Goal: Find specific page/section: Find specific page/section

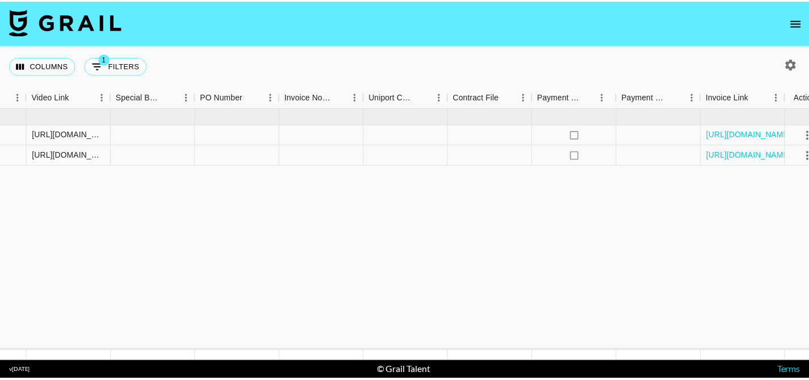
scroll to position [0, 1224]
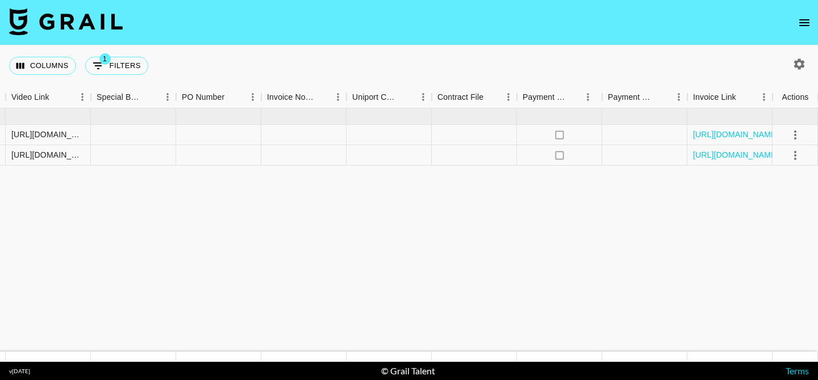
click at [809, 23] on icon "open drawer" at bounding box center [804, 23] width 14 height 14
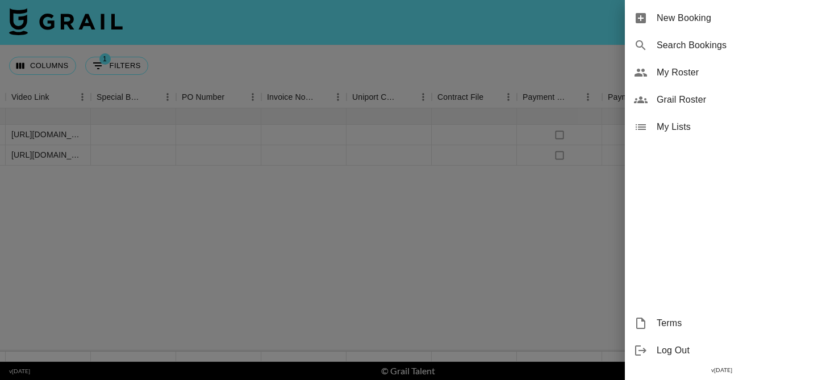
click at [685, 103] on span "Grail Roster" at bounding box center [732, 100] width 152 height 14
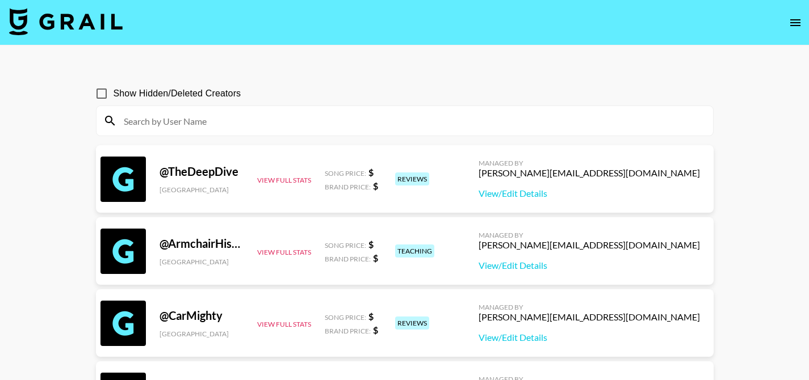
click at [98, 93] on input "Show Hidden/Deleted Creators" at bounding box center [102, 94] width 24 height 24
checkbox input "true"
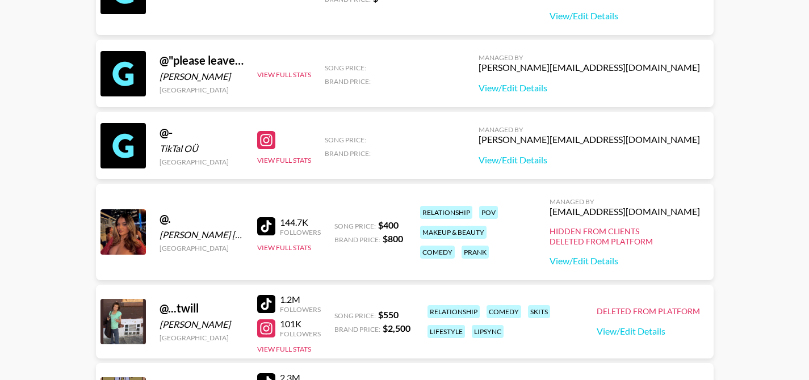
scroll to position [6336, 0]
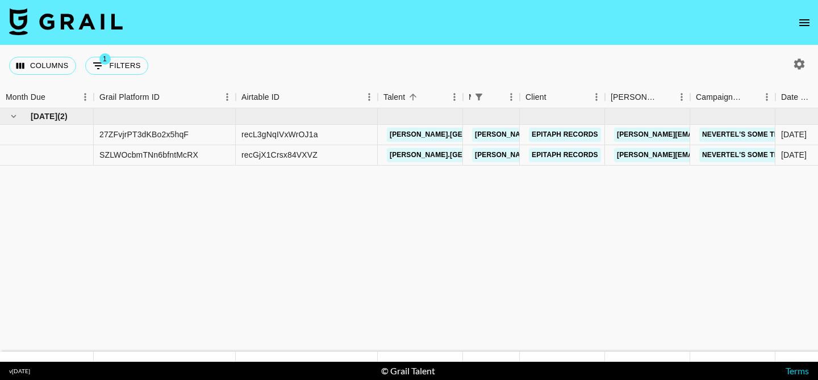
click at [803, 25] on icon "open drawer" at bounding box center [804, 22] width 10 height 7
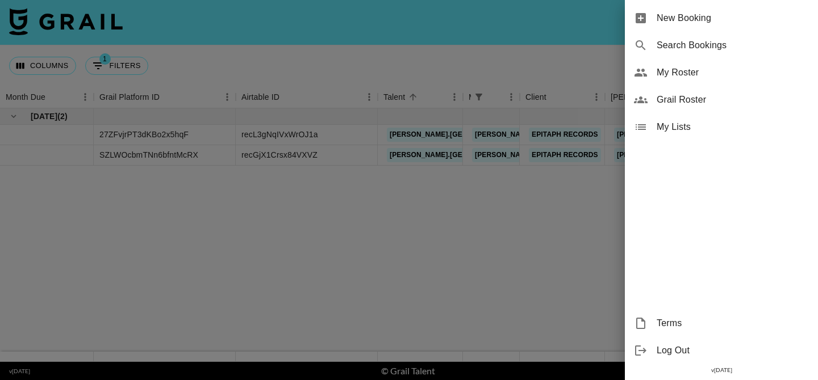
click at [337, 43] on div at bounding box center [409, 190] width 818 height 380
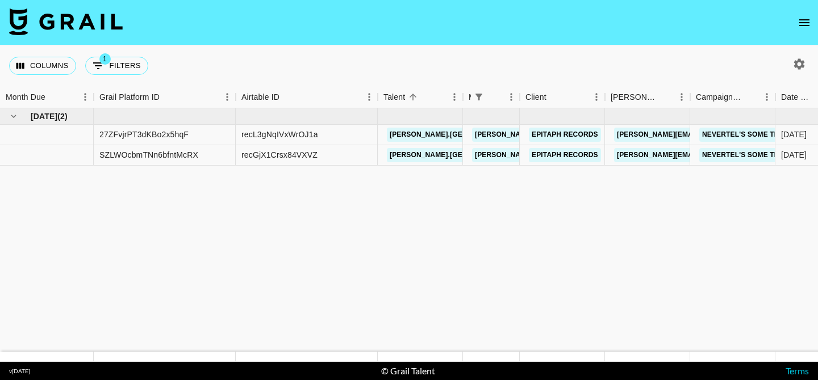
click at [807, 19] on icon "open drawer" at bounding box center [804, 22] width 10 height 7
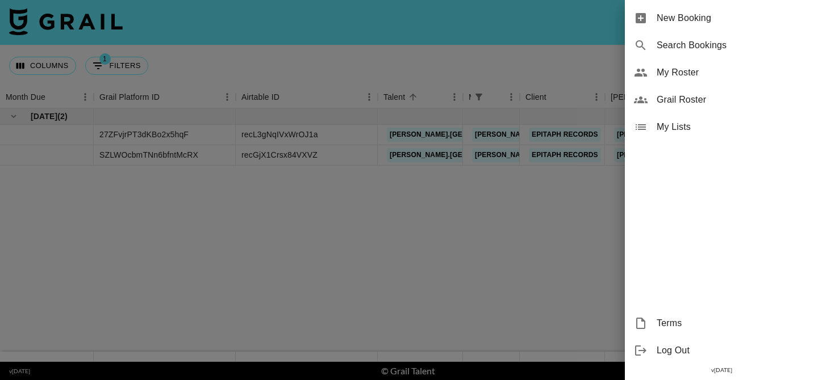
click at [745, 92] on div "Grail Roster" at bounding box center [721, 99] width 193 height 27
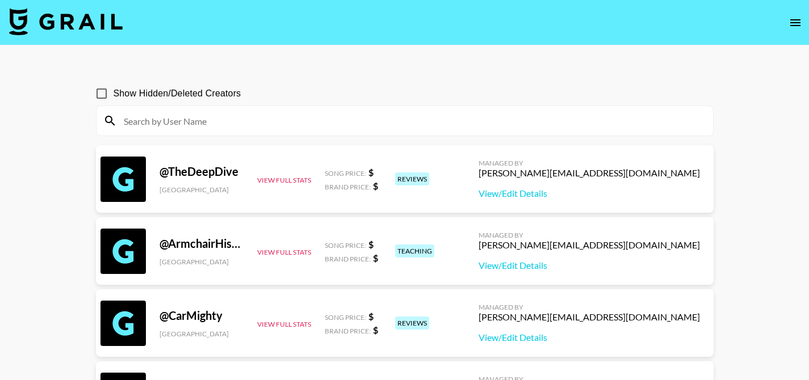
click at [795, 23] on icon "open drawer" at bounding box center [796, 23] width 14 height 14
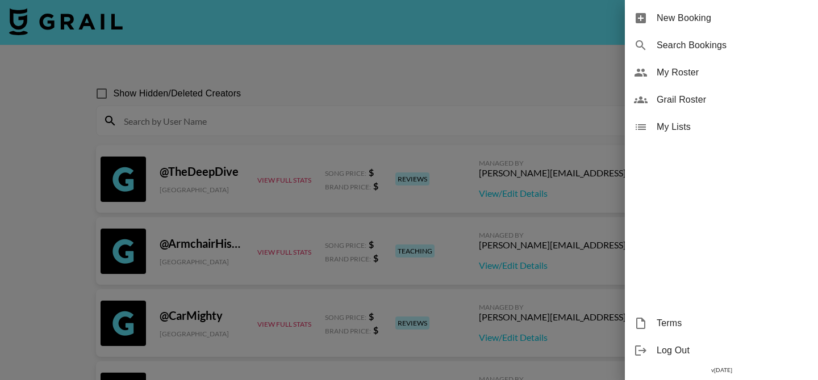
click at [481, 67] on div at bounding box center [409, 190] width 818 height 380
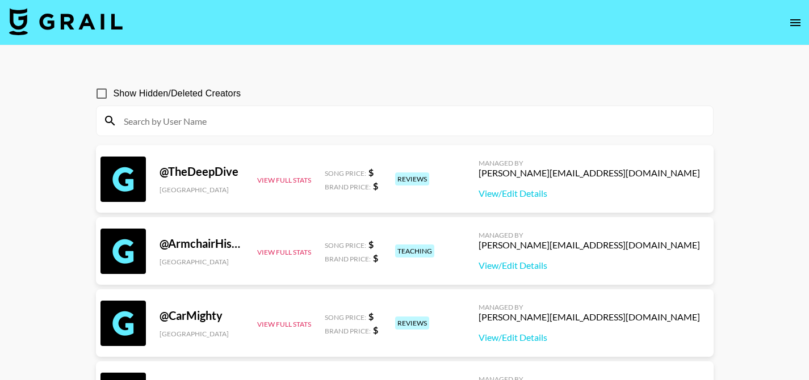
click at [104, 94] on input "Show Hidden/Deleted Creators" at bounding box center [102, 94] width 24 height 24
checkbox input "true"
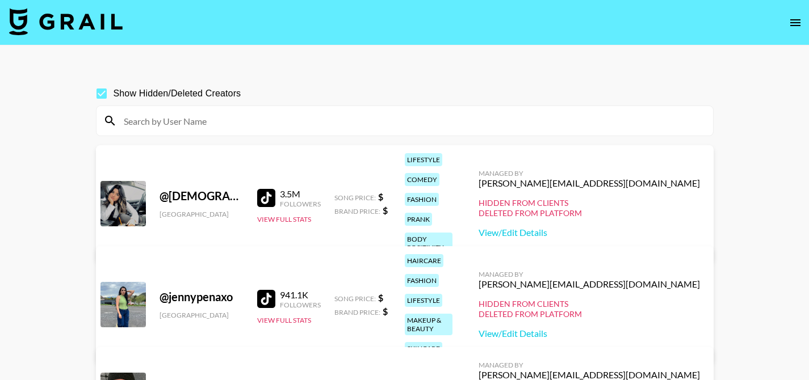
click at [221, 127] on input at bounding box center [411, 121] width 589 height 18
paste input "s.ophiegracee"
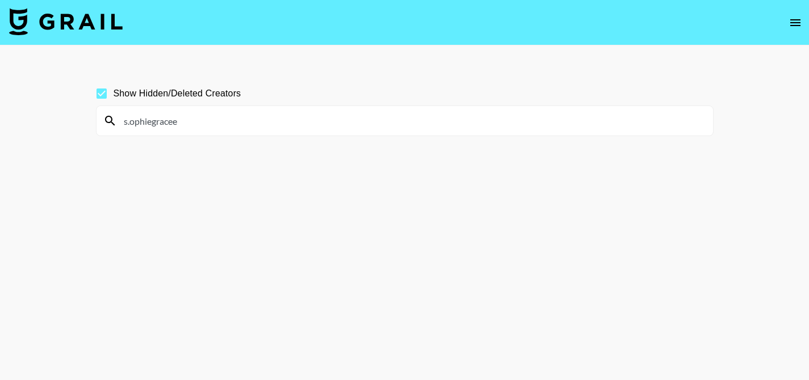
click at [350, 118] on input "s.ophiegracee" at bounding box center [411, 121] width 589 height 18
paste input "_cj_madrid_"
click at [308, 120] on input "_cj_madrid_" at bounding box center [411, 121] width 589 height 18
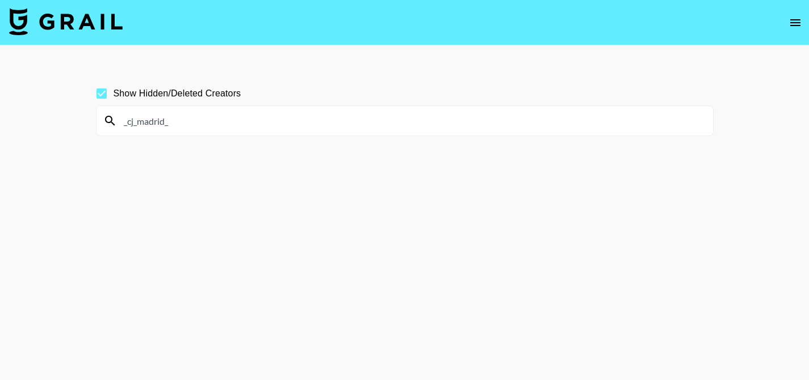
click at [308, 120] on input "_cj_madrid_" at bounding box center [411, 121] width 589 height 18
paste input "leilanii_02"
click at [315, 123] on input "leilanii_02" at bounding box center [411, 121] width 589 height 18
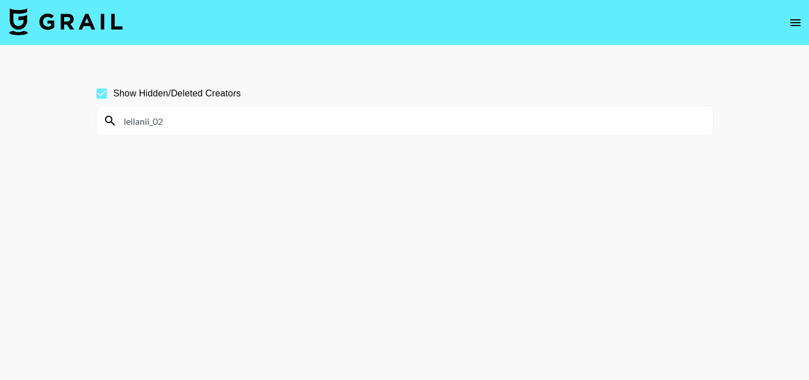
click at [315, 123] on input "leilanii_02" at bounding box center [411, 121] width 589 height 18
paste input "daniraymundo"
click at [286, 119] on input "daniraymundo" at bounding box center [411, 121] width 589 height 18
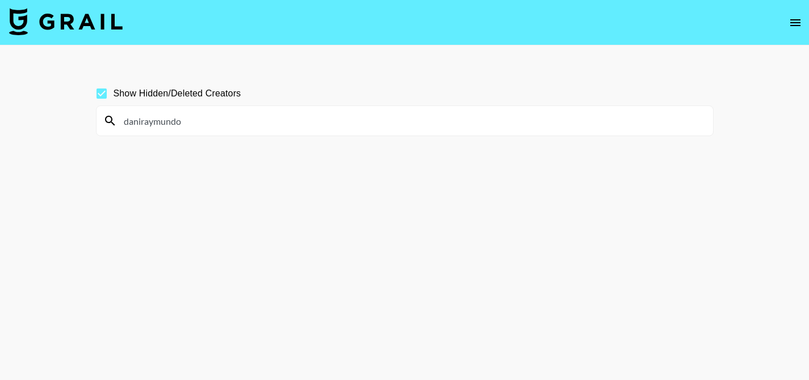
paste input "caradaniella"
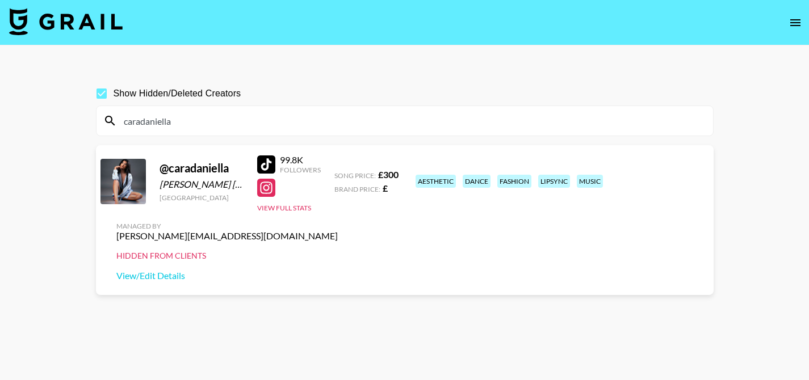
click at [326, 120] on input "caradaniella" at bounding box center [411, 121] width 589 height 18
paste input "jay.and.chan"
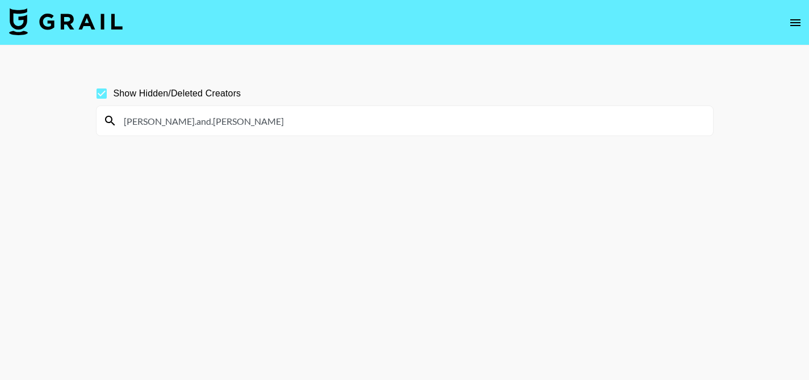
click at [309, 123] on input "jay.and.chan" at bounding box center [411, 121] width 589 height 18
paste input "indiesadventure"
click at [319, 119] on input "indiesadventure" at bounding box center [411, 121] width 589 height 18
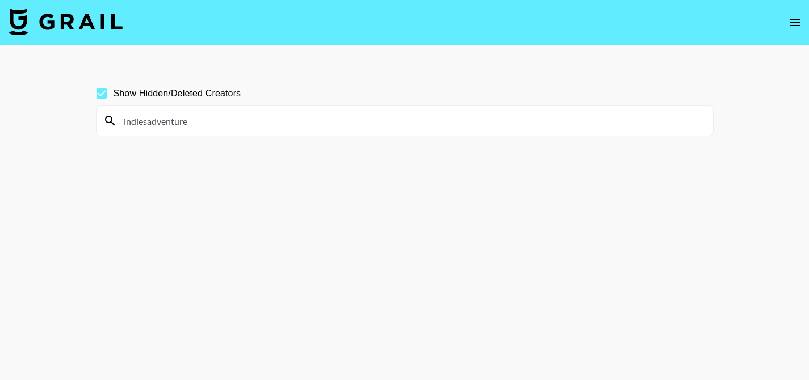
click at [319, 119] on input "indiesadventure" at bounding box center [411, 121] width 589 height 18
paste input "nanas..nyspam"
click at [299, 116] on input "nanas..nyspam" at bounding box center [411, 121] width 589 height 18
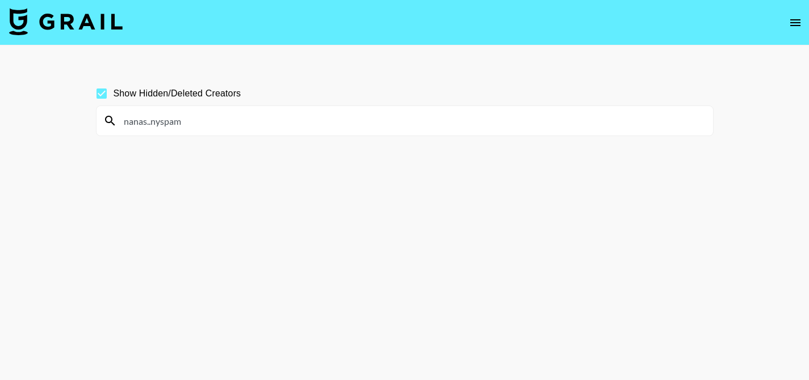
click at [299, 116] on input "nanas..nyspam" at bounding box center [411, 121] width 589 height 18
paste input "urfavblonde_libra"
type input "urfavblonde_libra"
